Goal: Task Accomplishment & Management: Manage account settings

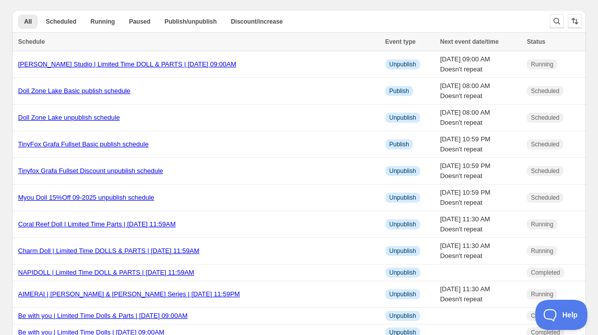
click at [566, 24] on div at bounding box center [566, 21] width 40 height 20
click at [555, 21] on icon "Search and filter results" at bounding box center [557, 21] width 10 height 10
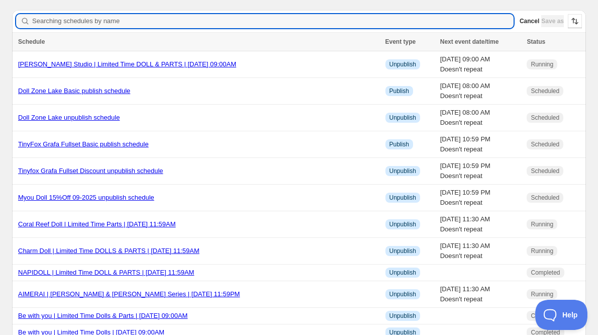
type input "q"
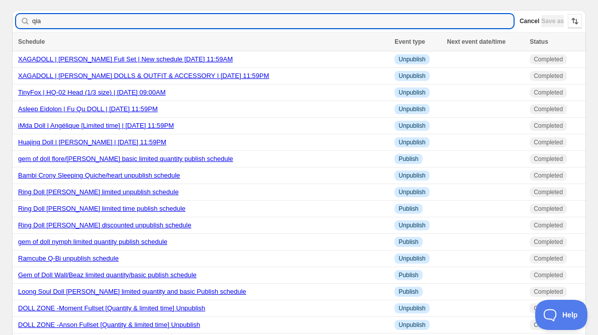
type input "qian"
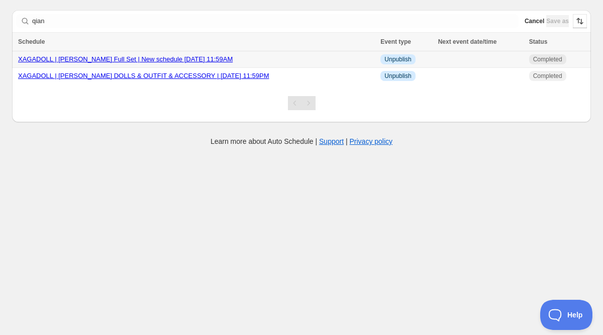
click at [99, 59] on link "XAGADOLL | Qian Yu Full Set | New schedule Aug 31 2025 11:59AM" at bounding box center [125, 59] width 215 height 8
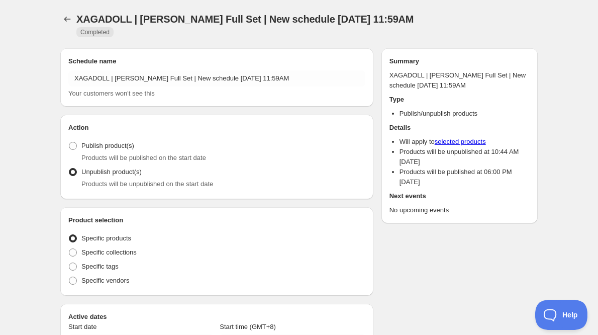
radio input "true"
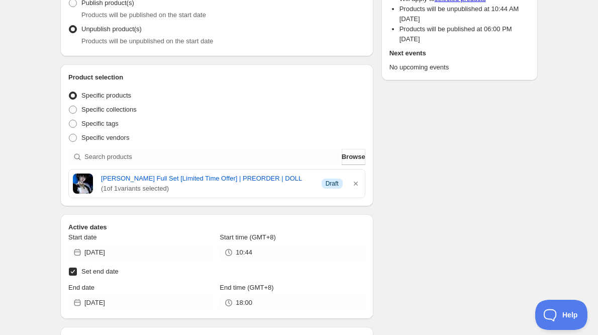
scroll to position [251, 0]
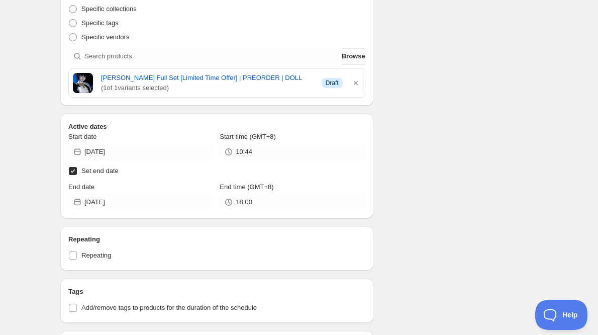
click at [464, 94] on div "Schedule name XAGADOLL | Qian Yu Full Set | New schedule Aug 31 2025 11:59AM Yo…" at bounding box center [295, 215] width 486 height 836
click at [463, 94] on div "Schedule name XAGADOLL | Qian Yu Full Set | New schedule Aug 31 2025 11:59AM Yo…" at bounding box center [295, 215] width 486 height 836
click at [495, 142] on div "Schedule name XAGADOLL | Qian Yu Full Set | New schedule Aug 31 2025 11:59AM Yo…" at bounding box center [295, 215] width 486 height 836
click at [506, 146] on div "Schedule name XAGADOLL | Qian Yu Full Set | New schedule Aug 31 2025 11:59AM Yo…" at bounding box center [295, 215] width 486 height 836
click at [448, 140] on div "Schedule name XAGADOLL | Qian Yu Full Set | New schedule Aug 31 2025 11:59AM Yo…" at bounding box center [295, 215] width 486 height 836
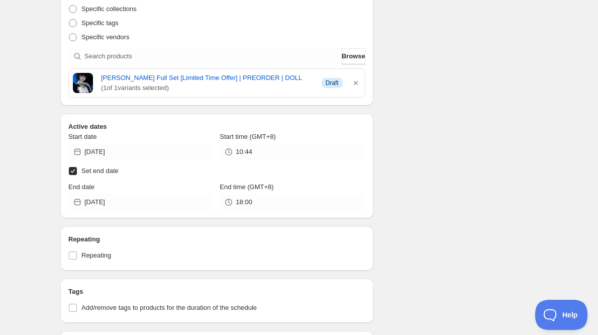
click at [466, 151] on div "Schedule name XAGADOLL | Qian Yu Full Set | New schedule Aug 31 2025 11:59AM Yo…" at bounding box center [295, 215] width 486 height 836
click at [467, 145] on div "Schedule name XAGADOLL | Qian Yu Full Set | New schedule Aug 31 2025 11:59AM Yo…" at bounding box center [295, 215] width 486 height 836
click at [482, 146] on div "Schedule name XAGADOLL | Qian Yu Full Set | New schedule Aug 31 2025 11:59AM Yo…" at bounding box center [295, 215] width 486 height 836
click at [458, 71] on div "Schedule name XAGADOLL | Qian Yu Full Set | New schedule Aug 31 2025 11:59AM Yo…" at bounding box center [295, 215] width 486 height 836
click at [539, 107] on div "XAGADOLL | Qian Yu Full Set | New schedule Aug 31 2025 11:59AM. This page is re…" at bounding box center [299, 191] width 502 height 884
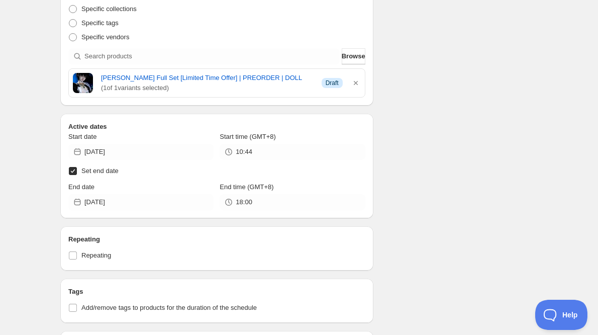
click at [434, 135] on div "Schedule name XAGADOLL | Qian Yu Full Set | New schedule Aug 31 2025 11:59AM Yo…" at bounding box center [295, 215] width 486 height 836
click at [452, 138] on div "Schedule name XAGADOLL | Qian Yu Full Set | New schedule Aug 31 2025 11:59AM Yo…" at bounding box center [295, 215] width 486 height 836
click at [501, 105] on div "Schedule name XAGADOLL | Qian Yu Full Set | New schedule Aug 31 2025 11:59AM Yo…" at bounding box center [295, 215] width 486 height 836
drag, startPoint x: 484, startPoint y: 124, endPoint x: 476, endPoint y: 122, distance: 8.4
click at [484, 124] on div "Schedule name XAGADOLL | Qian Yu Full Set | New schedule Aug 31 2025 11:59AM Yo…" at bounding box center [295, 215] width 486 height 836
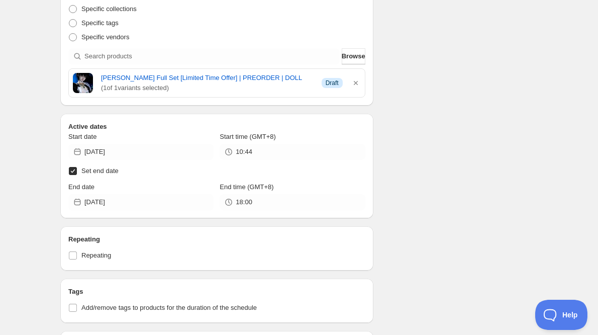
click at [71, 167] on input "Set end date" at bounding box center [73, 171] width 8 height 8
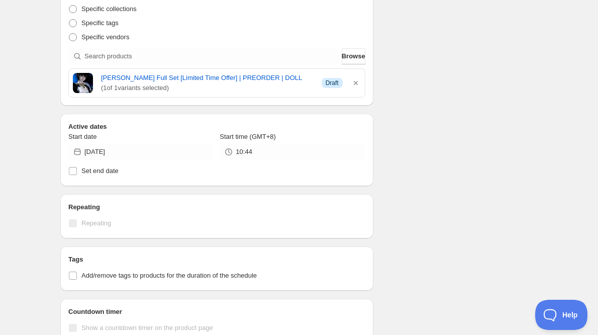
click at [419, 143] on div "Schedule name XAGADOLL | Qian Yu Full Set | New schedule Aug 31 2025 11:59AM Yo…" at bounding box center [295, 198] width 486 height 803
click at [74, 167] on input "Set end date" at bounding box center [73, 171] width 8 height 8
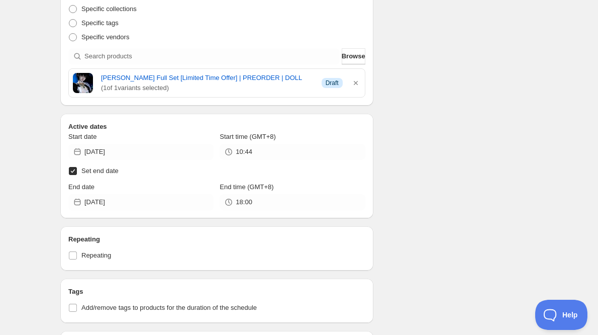
click at [71, 167] on input "Set end date" at bounding box center [73, 171] width 8 height 8
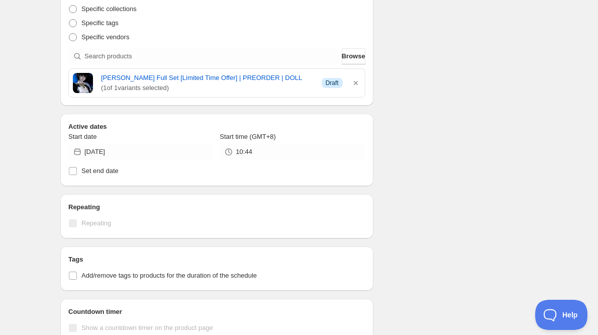
click at [502, 137] on div "Schedule name XAGADOLL | Qian Yu Full Set | New schedule Aug 31 2025 11:59AM Yo…" at bounding box center [295, 198] width 486 height 803
click at [457, 117] on div "Schedule name XAGADOLL | Qian Yu Full Set | New schedule Aug 31 2025 11:59AM Yo…" at bounding box center [295, 198] width 486 height 803
click at [483, 101] on div "Schedule name XAGADOLL | Qian Yu Full Set | New schedule Aug 31 2025 11:59AM Yo…" at bounding box center [295, 198] width 486 height 803
click at [478, 106] on div "Schedule name XAGADOLL | Qian Yu Full Set | New schedule Aug 31 2025 11:59AM Yo…" at bounding box center [295, 198] width 486 height 803
click at [476, 92] on div "Schedule name XAGADOLL | Qian Yu Full Set | New schedule Aug 31 2025 11:59AM Yo…" at bounding box center [295, 198] width 486 height 803
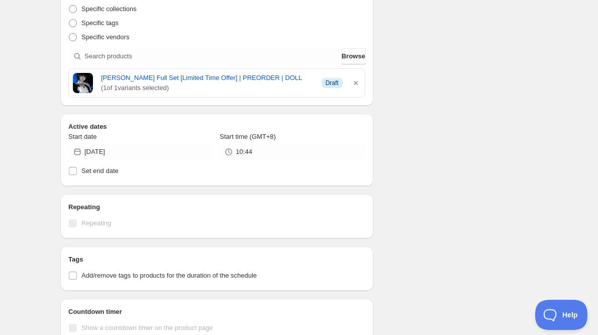
click at [448, 50] on div "Schedule name XAGADOLL | Qian Yu Full Set | New schedule Aug 31 2025 11:59AM Yo…" at bounding box center [295, 198] width 486 height 803
click at [475, 102] on div "Schedule name XAGADOLL | Qian Yu Full Set | New schedule Aug 31 2025 11:59AM Yo…" at bounding box center [295, 198] width 486 height 803
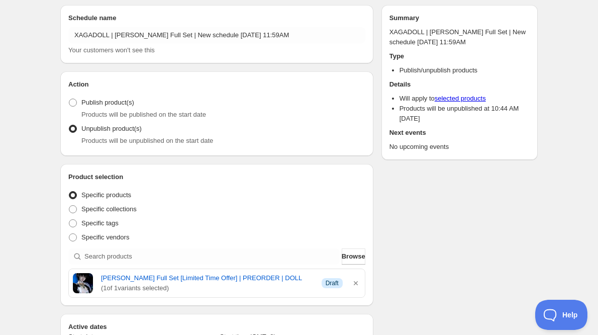
scroll to position [50, 0]
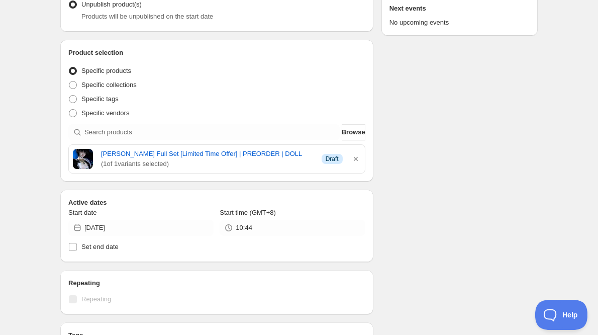
scroll to position [101, 0]
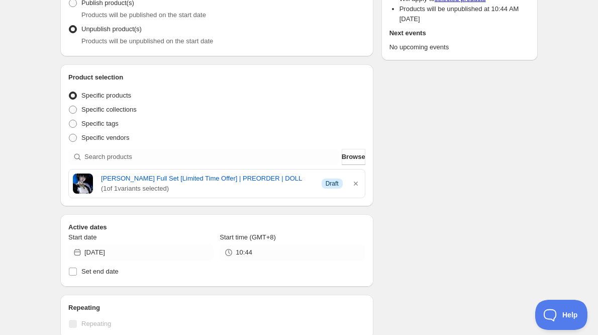
scroll to position [0, 0]
click at [433, 169] on div "Schedule name XAGADOLL | Qian Yu Full Set | New schedule Aug 31 2025 11:59AM Yo…" at bounding box center [295, 298] width 486 height 803
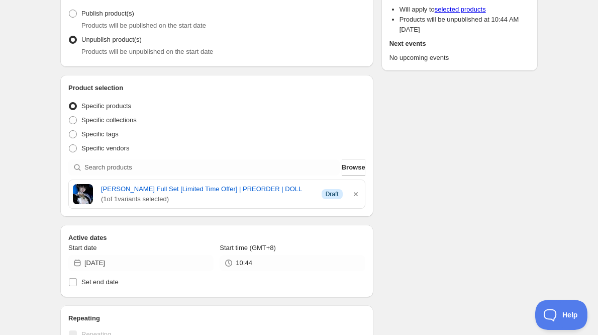
scroll to position [50, 0]
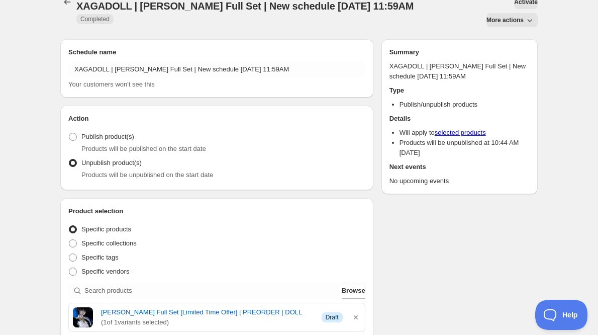
scroll to position [0, 0]
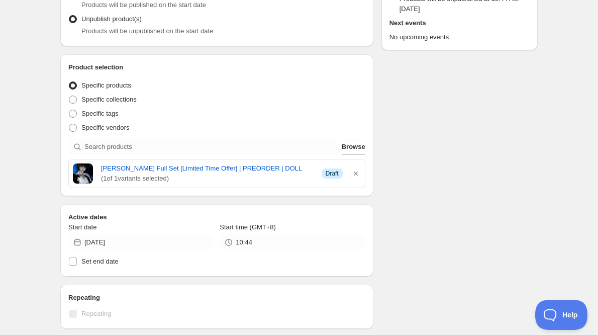
scroll to position [201, 0]
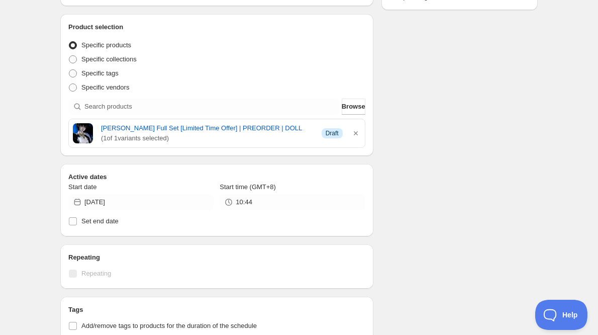
click at [455, 47] on div "Schedule name XAGADOLL | Qian Yu Full Set | New schedule Aug 31 2025 11:59AM Yo…" at bounding box center [295, 248] width 486 height 803
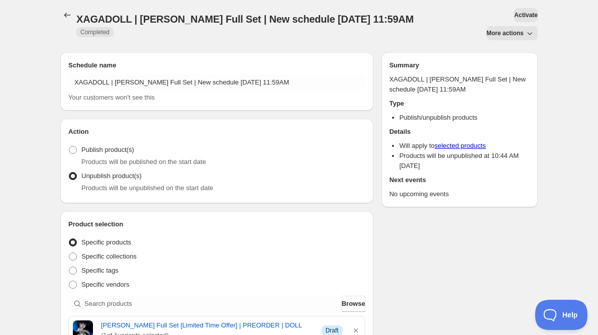
scroll to position [0, 0]
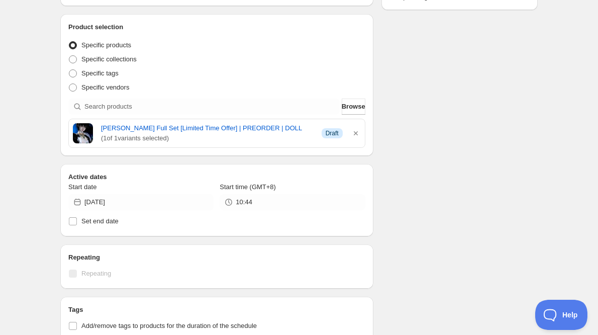
scroll to position [251, 0]
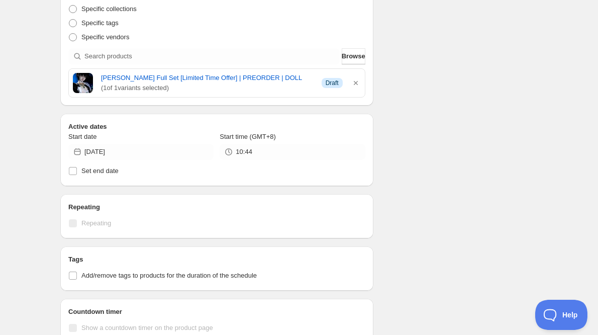
click at [440, 105] on div "Schedule name XAGADOLL | Qian Yu Full Set | New schedule Aug 31 2025 11:59AM Yo…" at bounding box center [295, 198] width 486 height 803
click at [72, 167] on input "Set end date" at bounding box center [73, 171] width 8 height 8
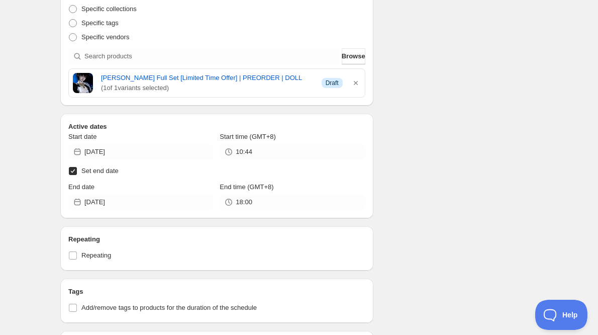
click at [73, 167] on input "Set end date" at bounding box center [73, 171] width 8 height 8
checkbox input "false"
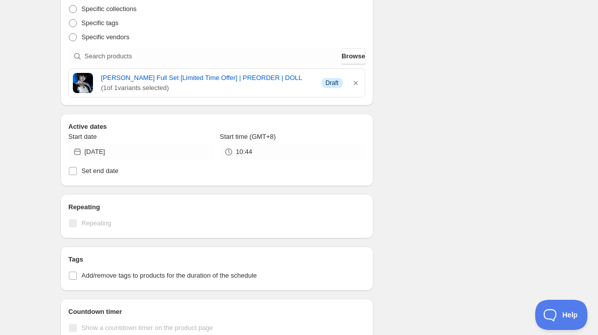
click at [462, 132] on div "Schedule name XAGADOLL | Qian Yu Full Set | New schedule Aug 31 2025 11:59AM Yo…" at bounding box center [295, 198] width 486 height 803
